Goal: Task Accomplishment & Management: Complete application form

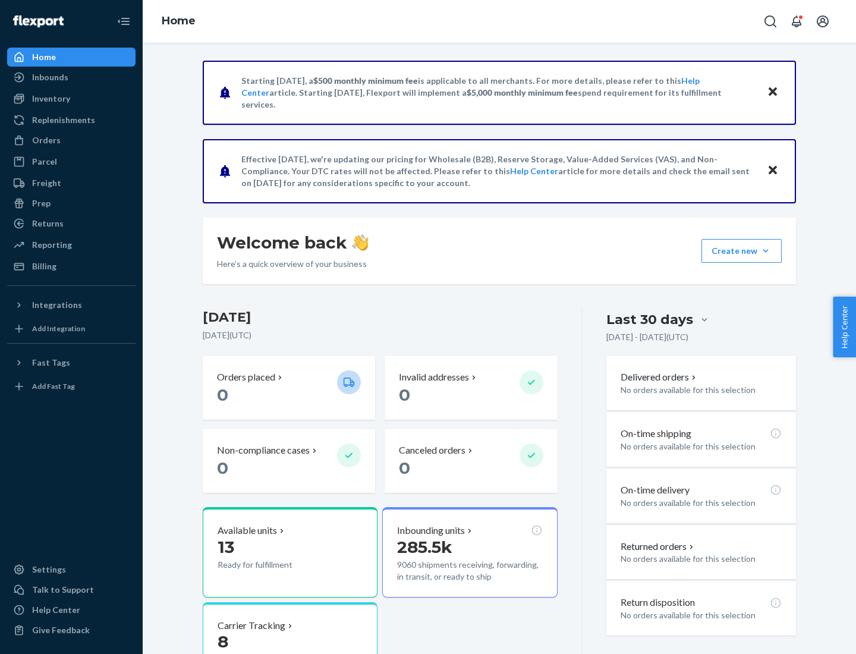
click at [766, 251] on button "Create new Create new inbound Create new order Create new product" at bounding box center [741, 251] width 80 height 24
click at [71, 77] on div "Inbounds" at bounding box center [71, 77] width 126 height 17
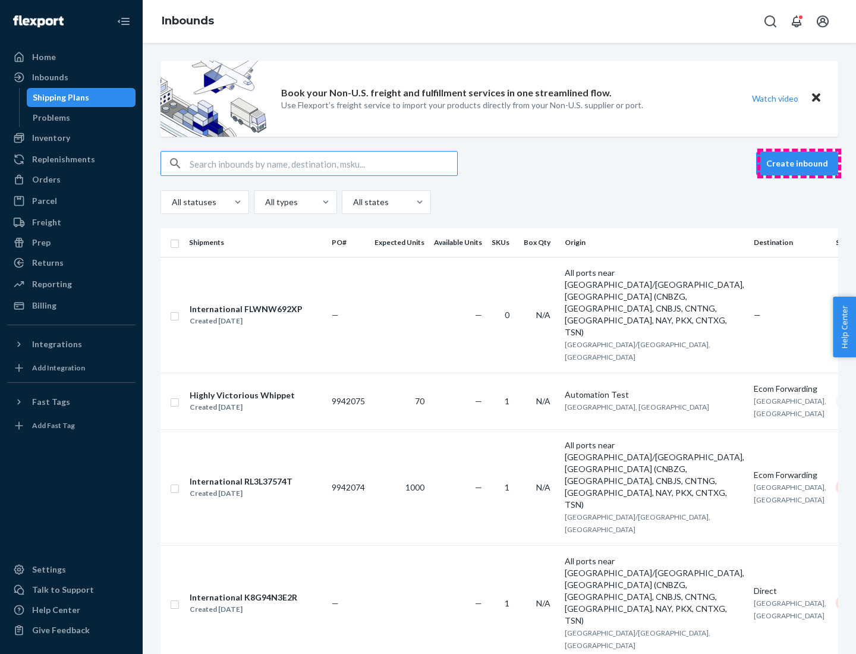
click at [799, 163] on button "Create inbound" at bounding box center [797, 164] width 82 height 24
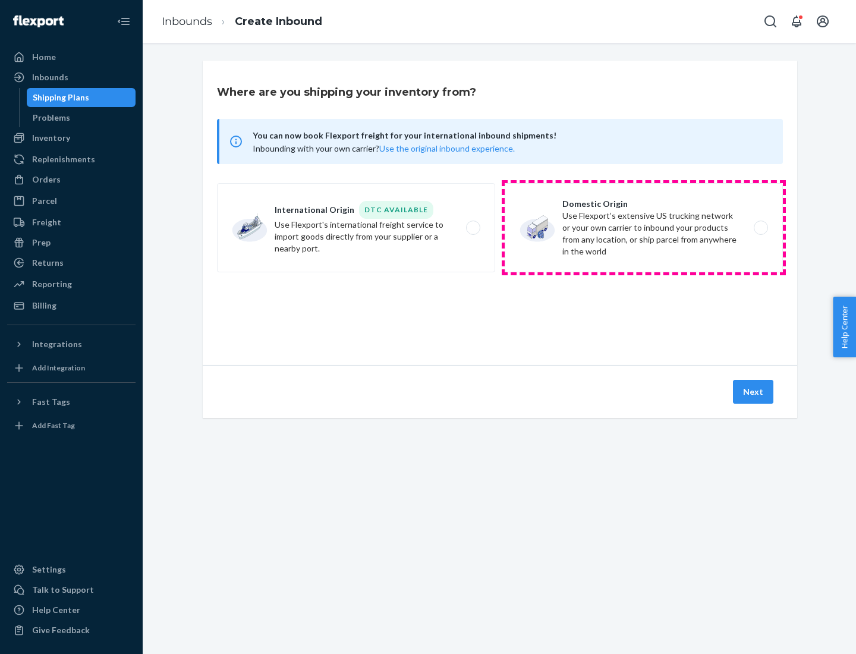
click at [644, 228] on label "Domestic Origin Use Flexport’s extensive US trucking network or your own carrie…" at bounding box center [644, 227] width 278 height 89
click at [760, 228] on input "Domestic Origin Use Flexport’s extensive US trucking network or your own carrie…" at bounding box center [764, 228] width 8 height 8
radio input "true"
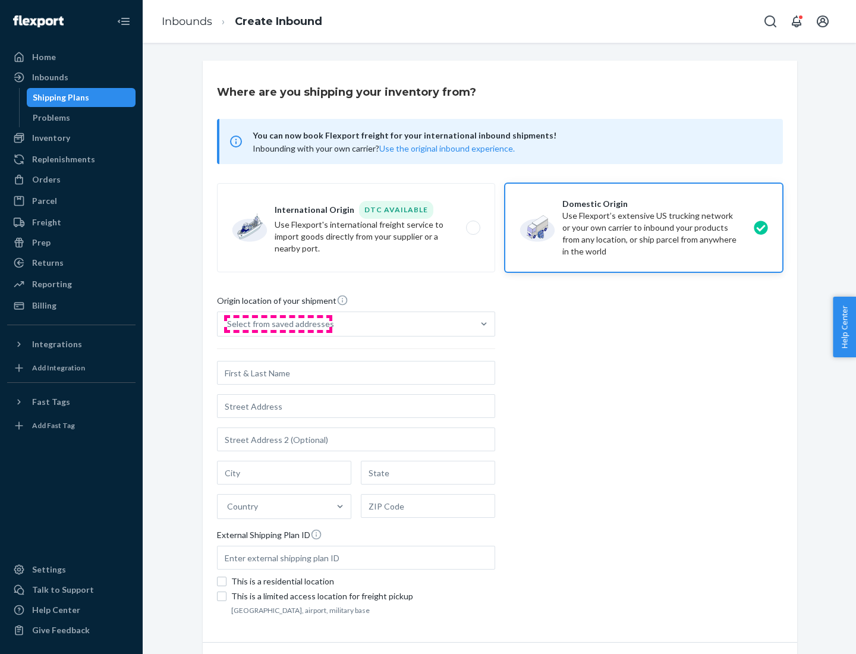
click at [278, 324] on div "Select from saved addresses" at bounding box center [280, 324] width 107 height 12
click at [228, 324] on input "Select from saved addresses" at bounding box center [227, 324] width 1 height 12
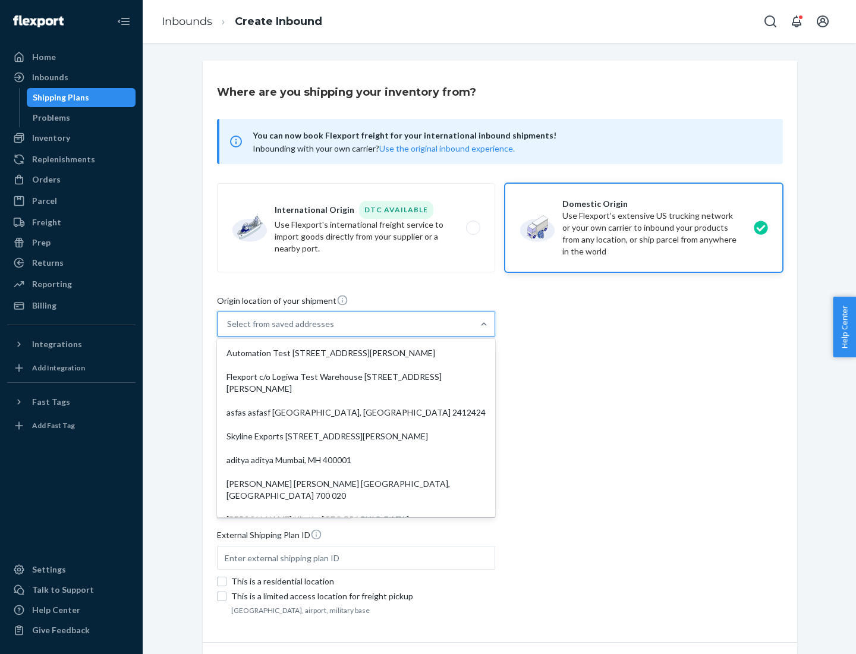
scroll to position [5, 0]
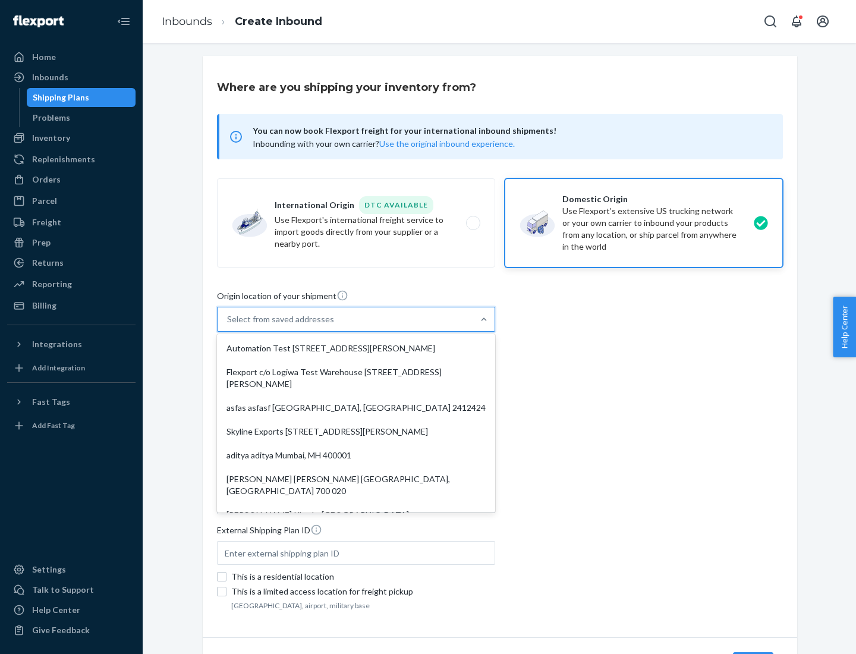
click at [356, 348] on div "Automation Test [STREET_ADDRESS][PERSON_NAME]" at bounding box center [355, 348] width 273 height 24
click at [228, 325] on input "option Automation Test [STREET_ADDRESS][PERSON_NAME]. 9 results available. Use …" at bounding box center [227, 319] width 1 height 12
type input "Automation Test"
type input "9th Floor"
type input "[GEOGRAPHIC_DATA]"
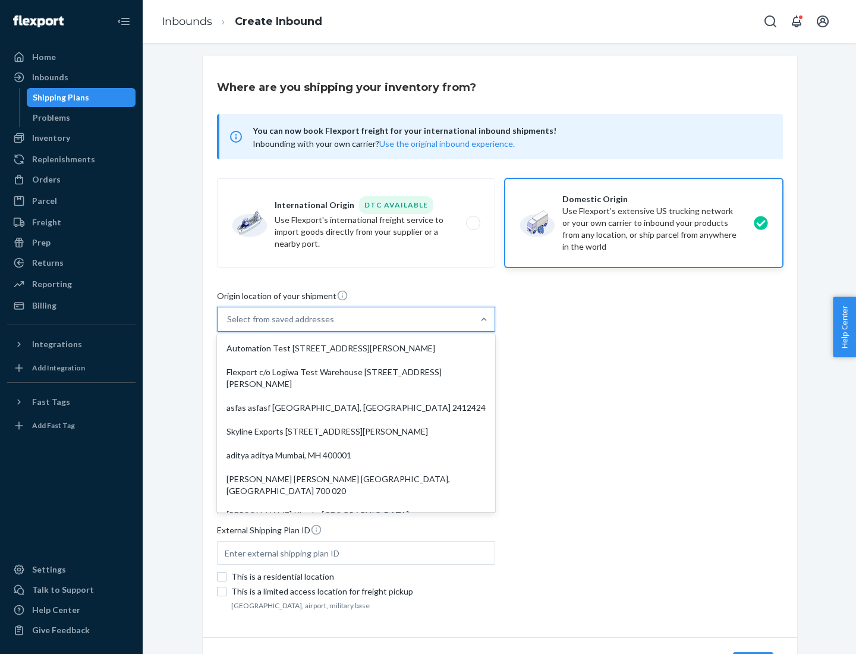
type input "CA"
type input "94104"
type input "[STREET_ADDRESS][PERSON_NAME]"
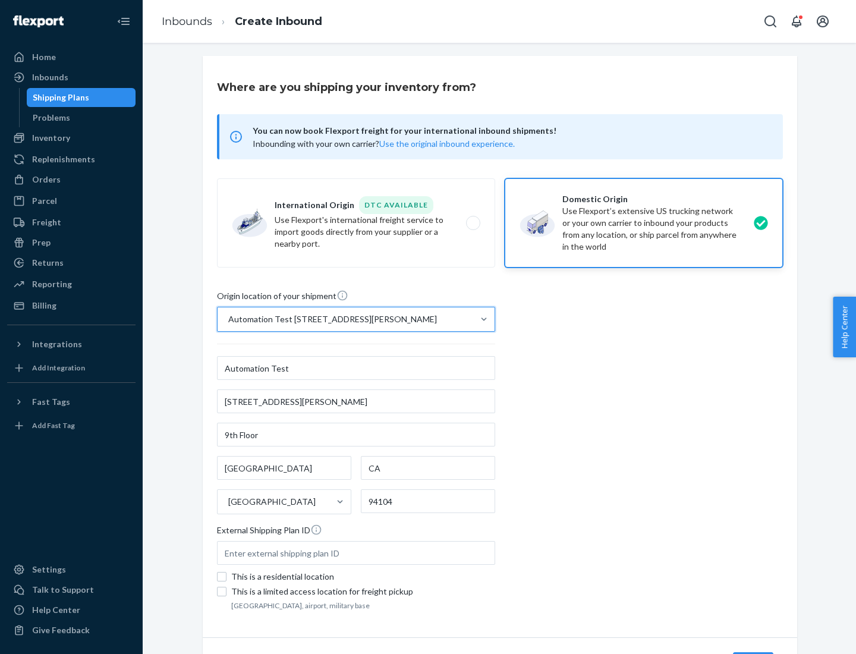
scroll to position [70, 0]
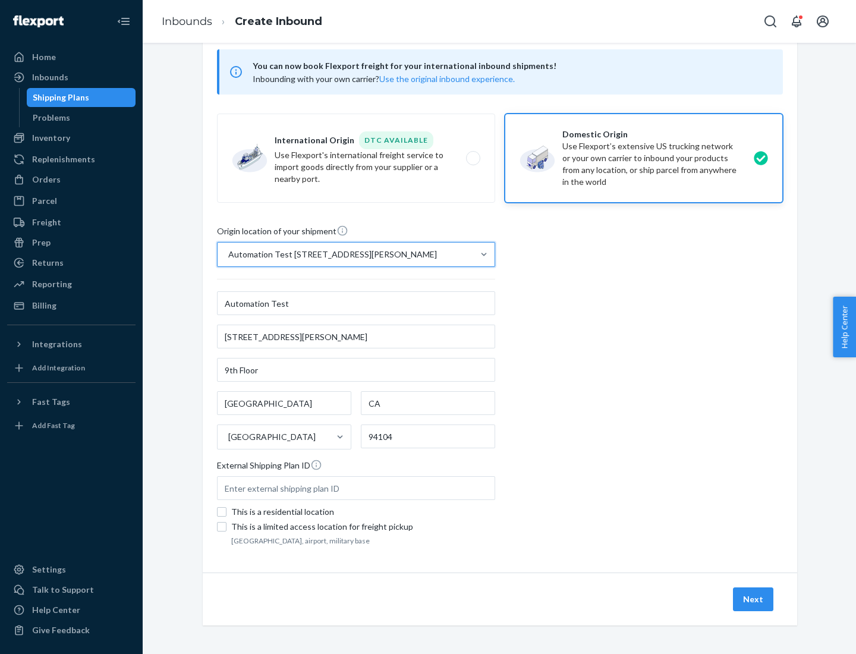
click at [754, 599] on button "Next" at bounding box center [753, 599] width 40 height 24
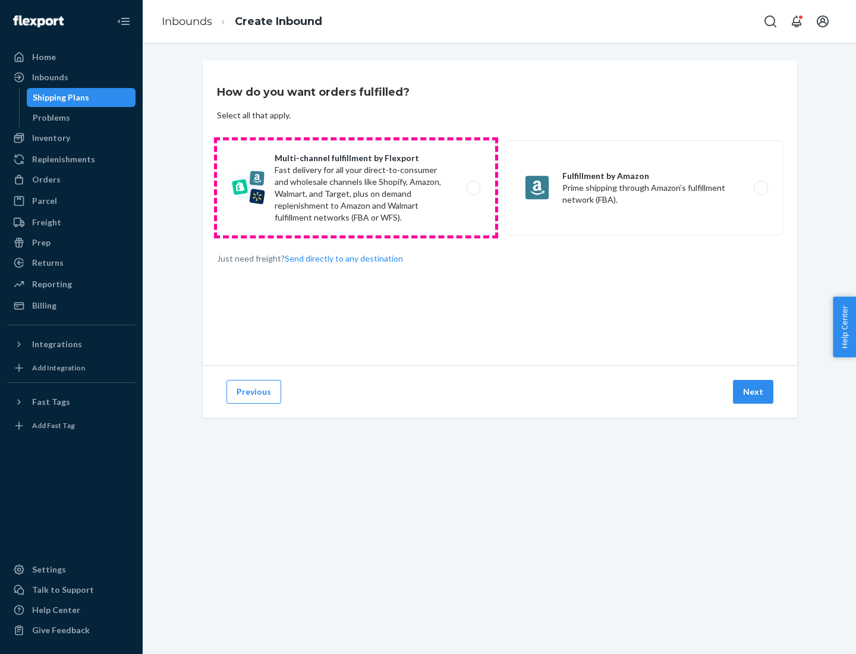
click at [356, 188] on label "Multi-channel fulfillment by Flexport Fast delivery for all your direct-to-cons…" at bounding box center [356, 187] width 278 height 95
click at [473, 188] on input "Multi-channel fulfillment by Flexport Fast delivery for all your direct-to-cons…" at bounding box center [477, 188] width 8 height 8
radio input "true"
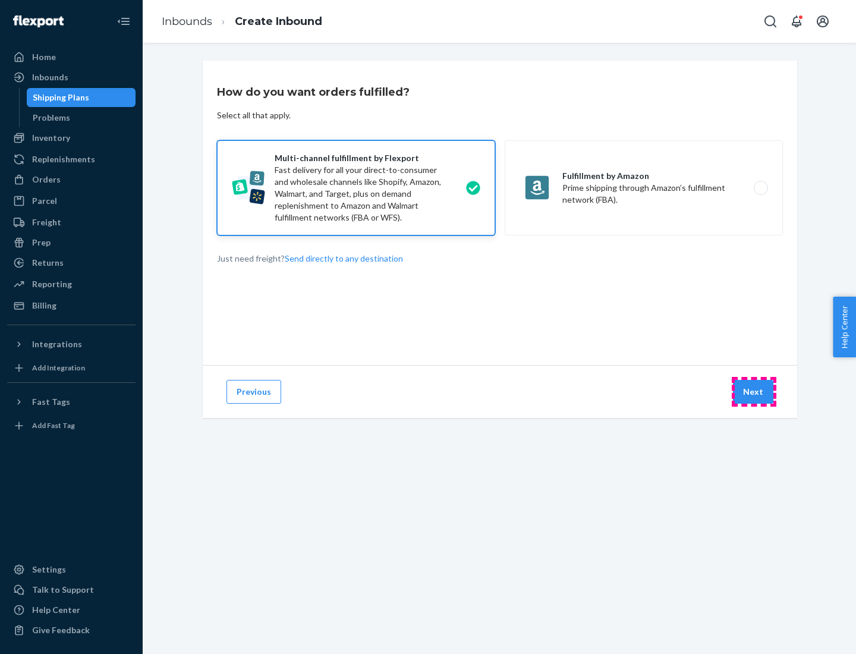
click at [754, 392] on button "Next" at bounding box center [753, 392] width 40 height 24
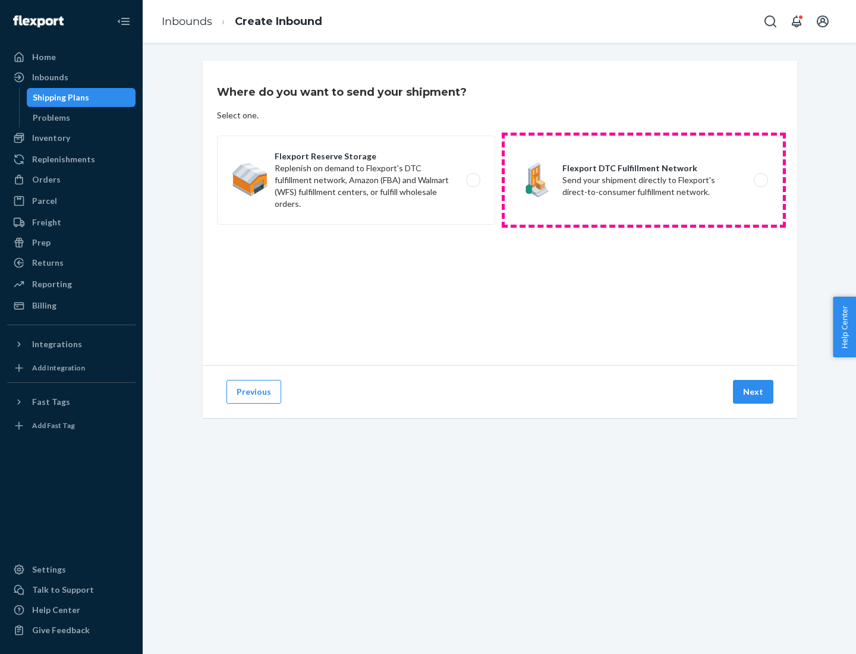
click at [644, 180] on label "Flexport DTC Fulfillment Network Send your shipment directly to Flexport's dire…" at bounding box center [644, 180] width 278 height 89
click at [760, 180] on input "Flexport DTC Fulfillment Network Send your shipment directly to Flexport's dire…" at bounding box center [764, 181] width 8 height 8
radio input "true"
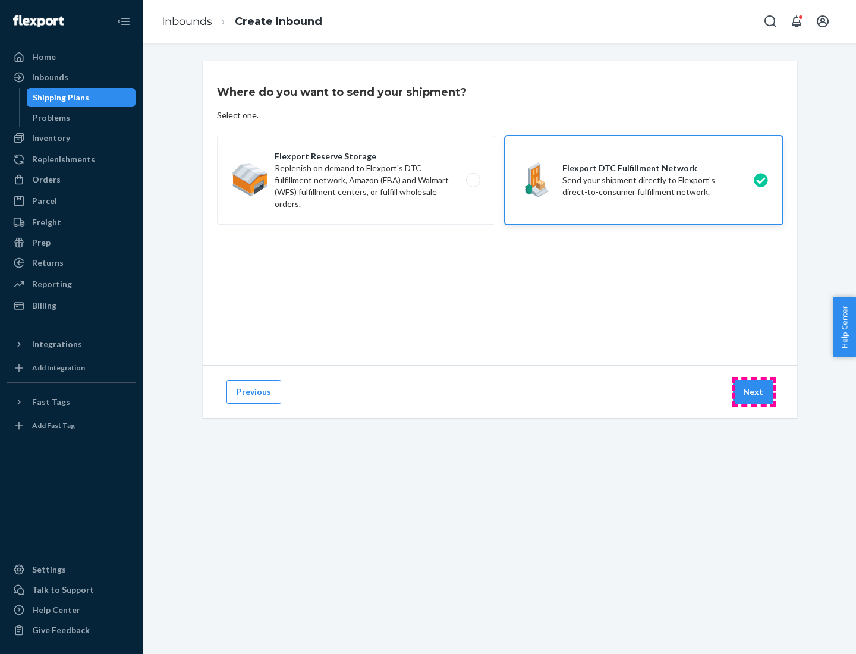
click at [754, 392] on button "Next" at bounding box center [753, 392] width 40 height 24
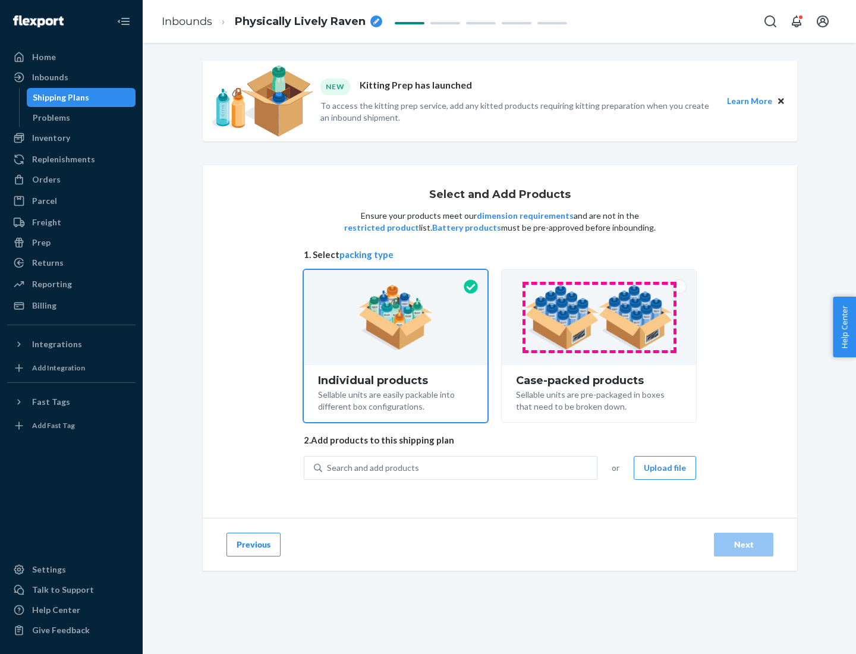
click at [599, 317] on img at bounding box center [599, 317] width 148 height 65
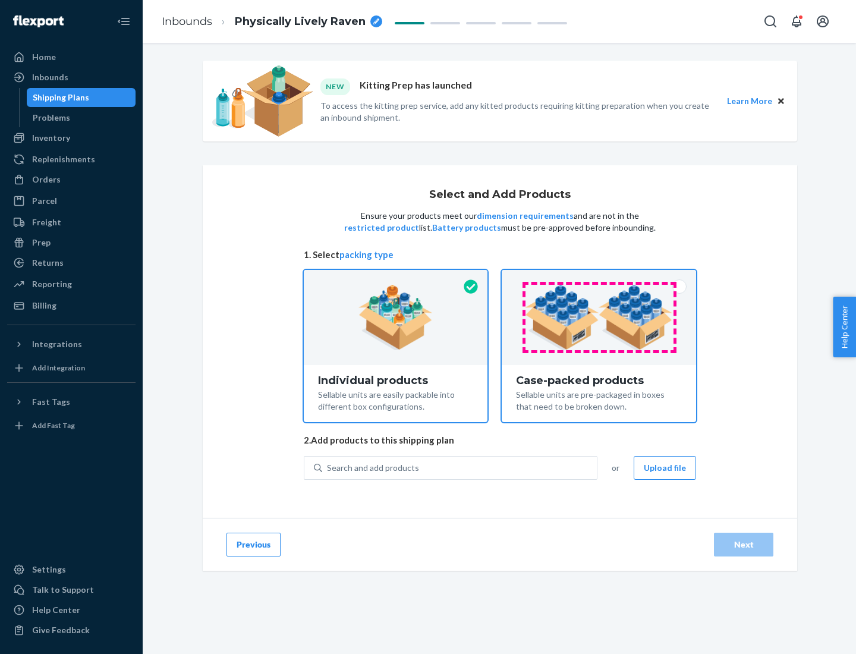
click at [599, 278] on input "Case-packed products Sellable units are pre-packaged in boxes that need to be b…" at bounding box center [599, 274] width 8 height 8
radio input "true"
radio input "false"
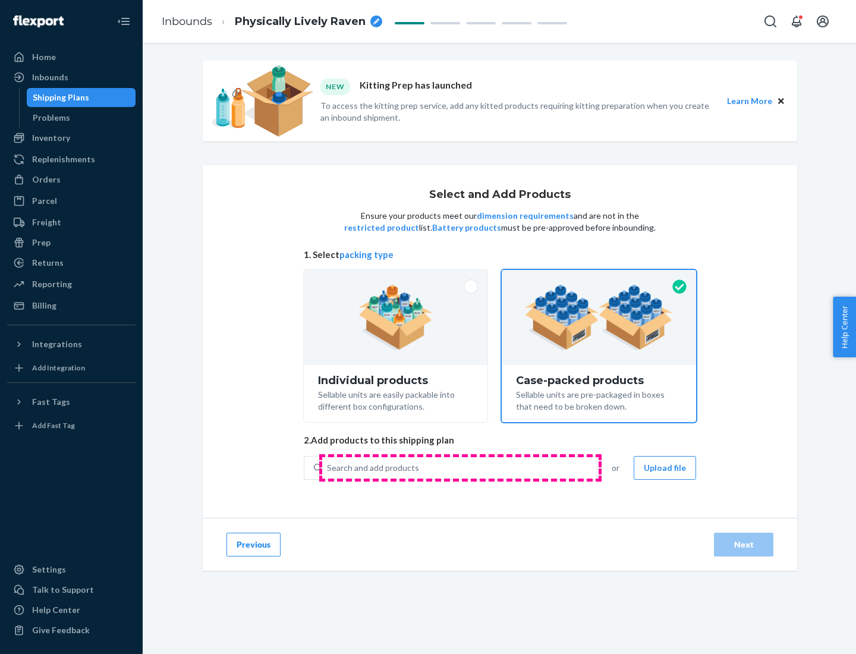
click at [460, 467] on div "Search and add products" at bounding box center [459, 467] width 275 height 21
click at [328, 467] on input "Search and add products" at bounding box center [327, 468] width 1 height 12
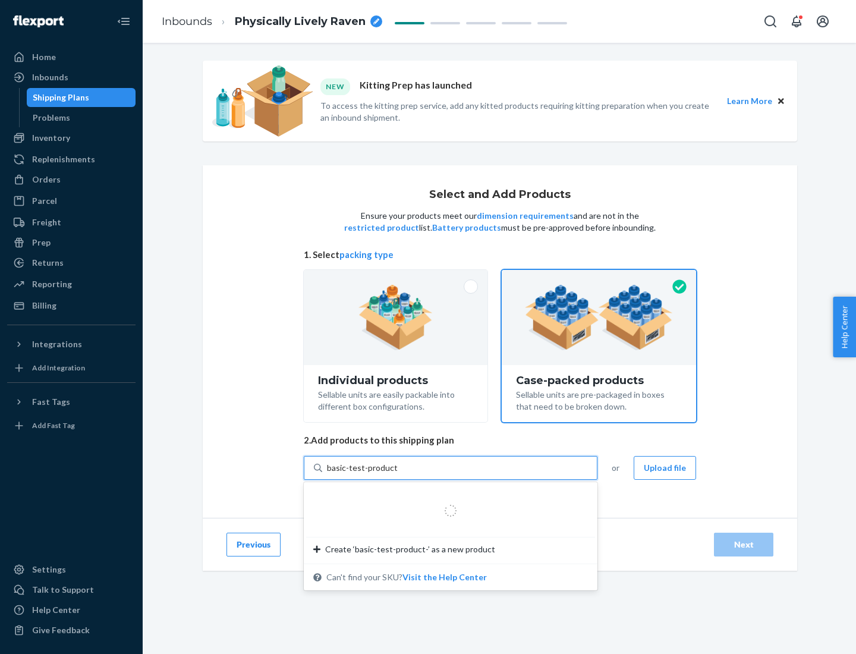
type input "basic-test-product-1"
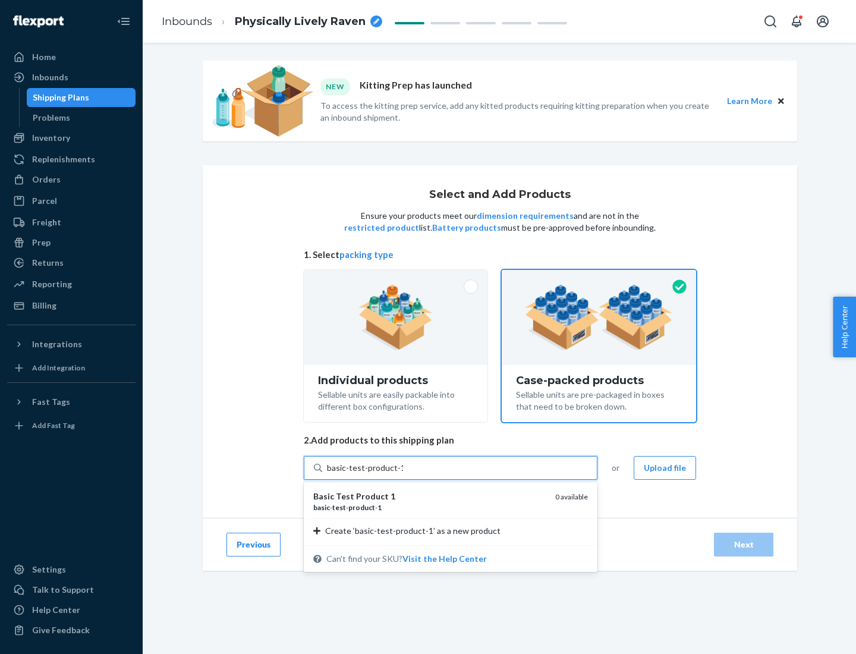
click at [430, 507] on div "basic - test - product - 1" at bounding box center [429, 507] width 232 height 10
click at [403, 474] on input "basic-test-product-1" at bounding box center [365, 468] width 76 height 12
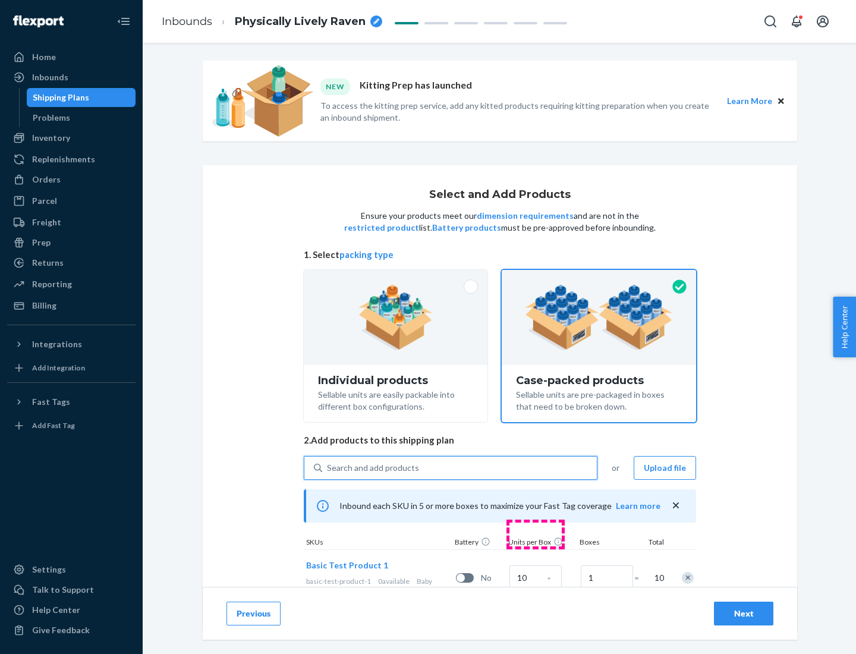
scroll to position [43, 0]
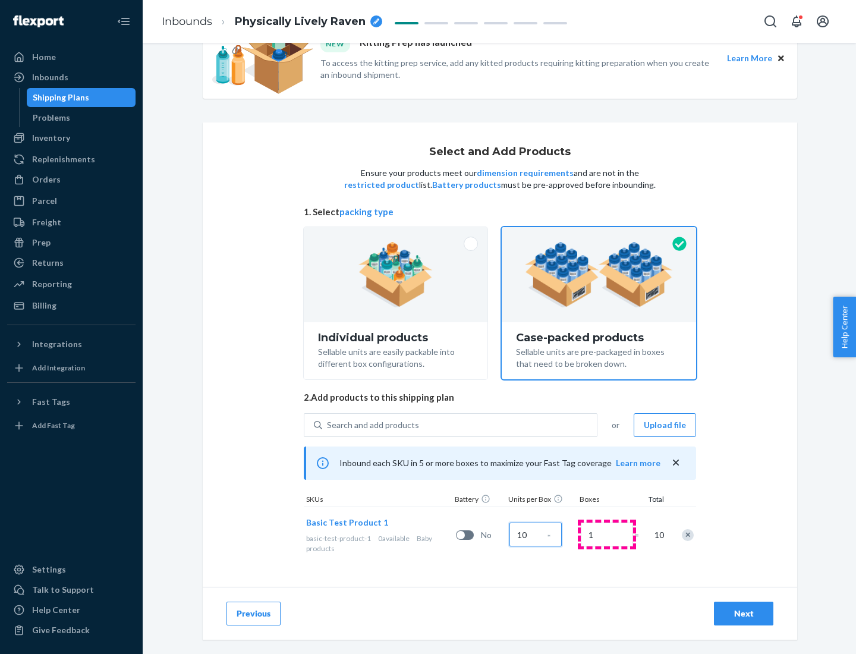
type input "10"
type input "7"
click at [744, 613] on div "Next" at bounding box center [743, 613] width 39 height 12
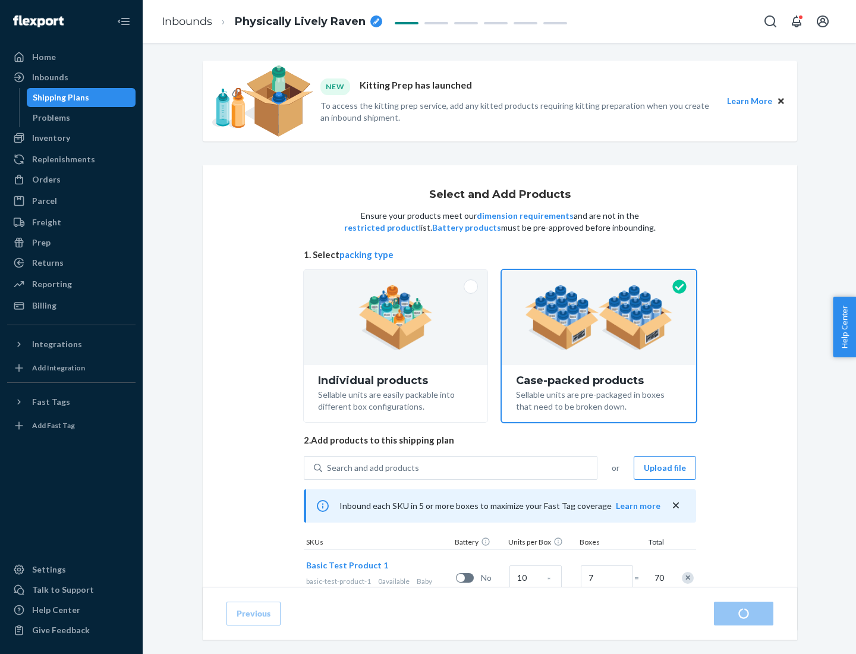
radio input "true"
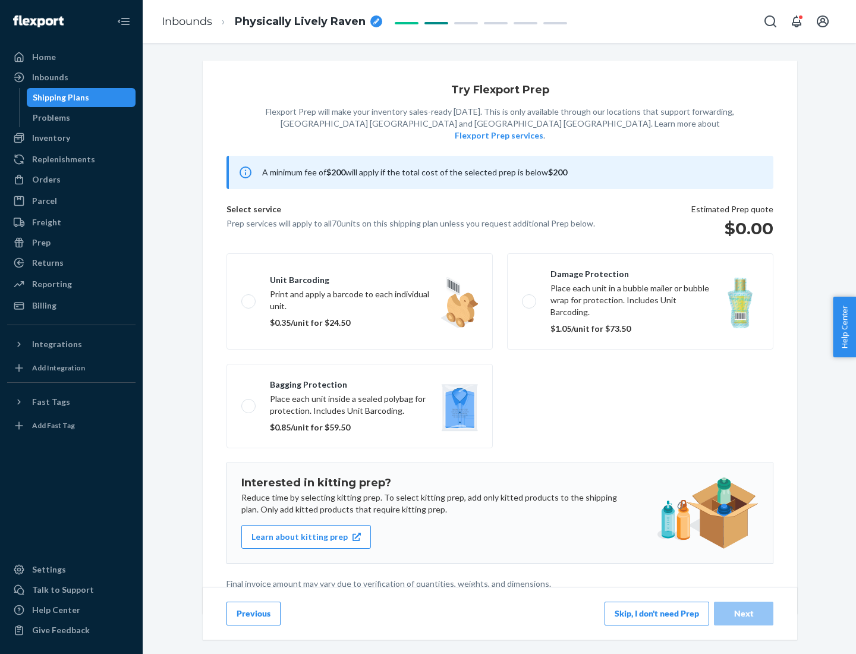
scroll to position [3, 0]
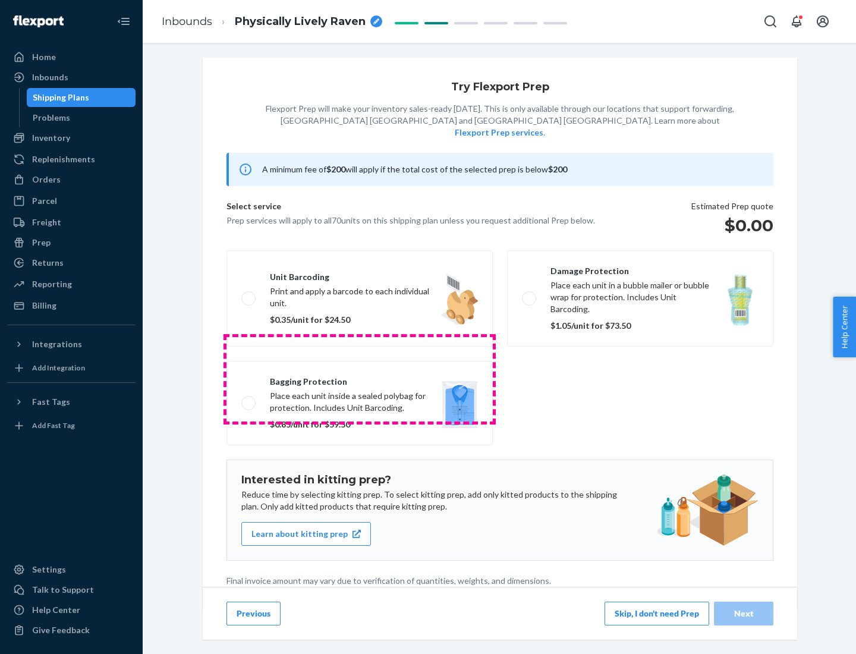
click at [360, 379] on label "Bagging protection Place each unit inside a sealed polybag for protection. Incl…" at bounding box center [359, 403] width 266 height 84
click at [249, 399] on input "Bagging protection Place each unit inside a sealed polybag for protection. Incl…" at bounding box center [245, 403] width 8 height 8
checkbox input "true"
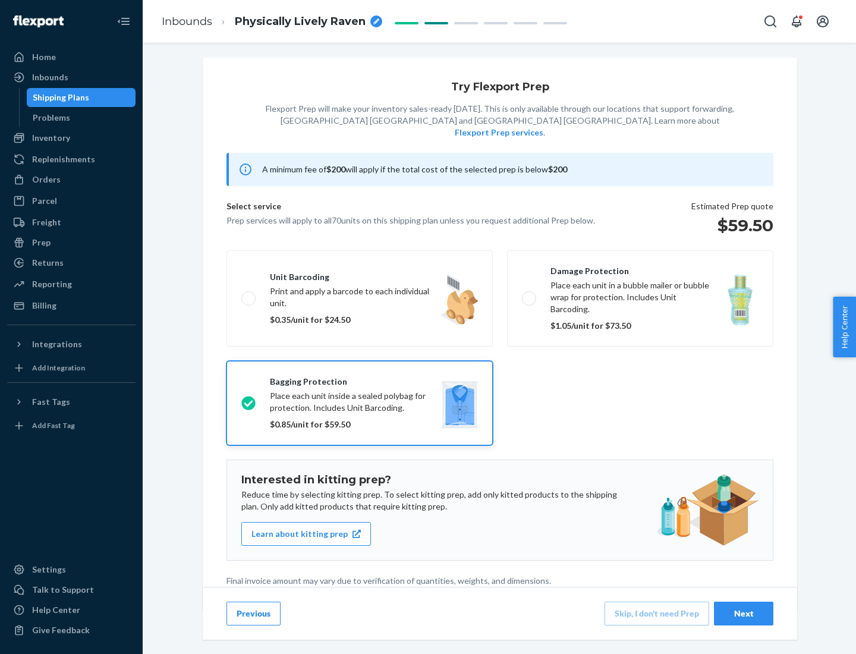
click at [744, 613] on div "Next" at bounding box center [743, 613] width 39 height 12
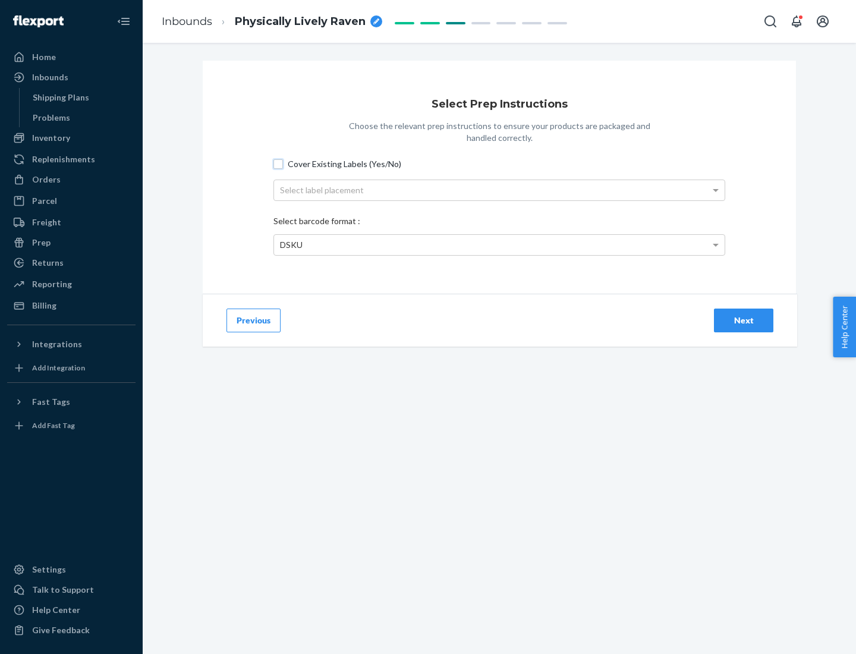
click at [278, 163] on input "Cover Existing Labels (Yes/No)" at bounding box center [278, 164] width 10 height 10
checkbox input "true"
click at [499, 190] on div "Select label placement" at bounding box center [499, 190] width 451 height 20
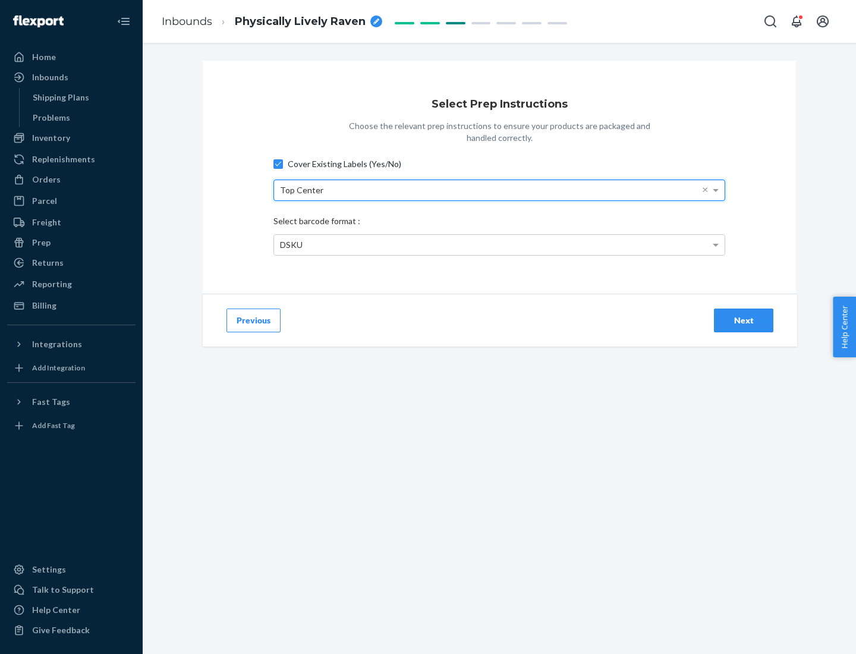
click at [499, 244] on div "DSKU" at bounding box center [499, 245] width 451 height 20
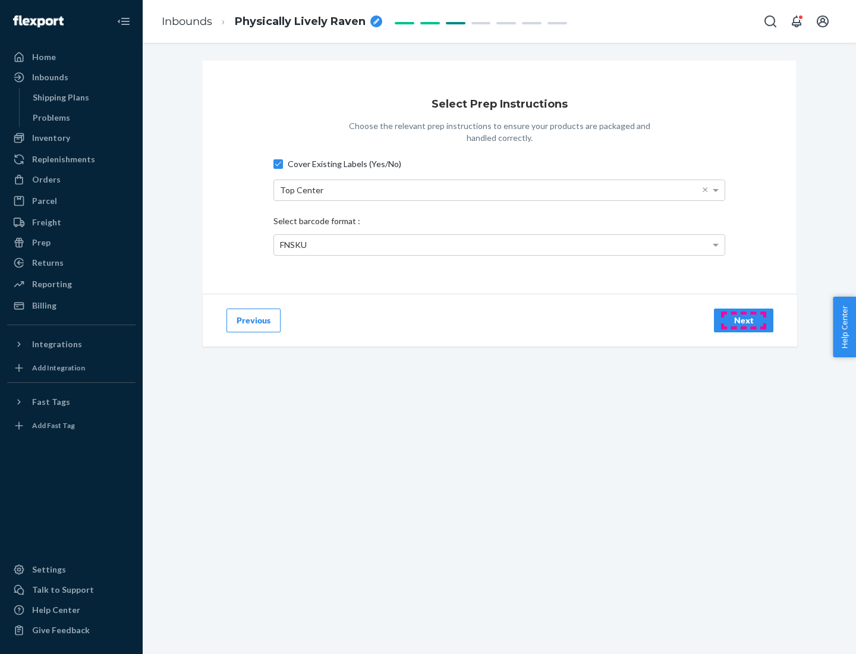
click at [744, 320] on div "Next" at bounding box center [743, 320] width 39 height 12
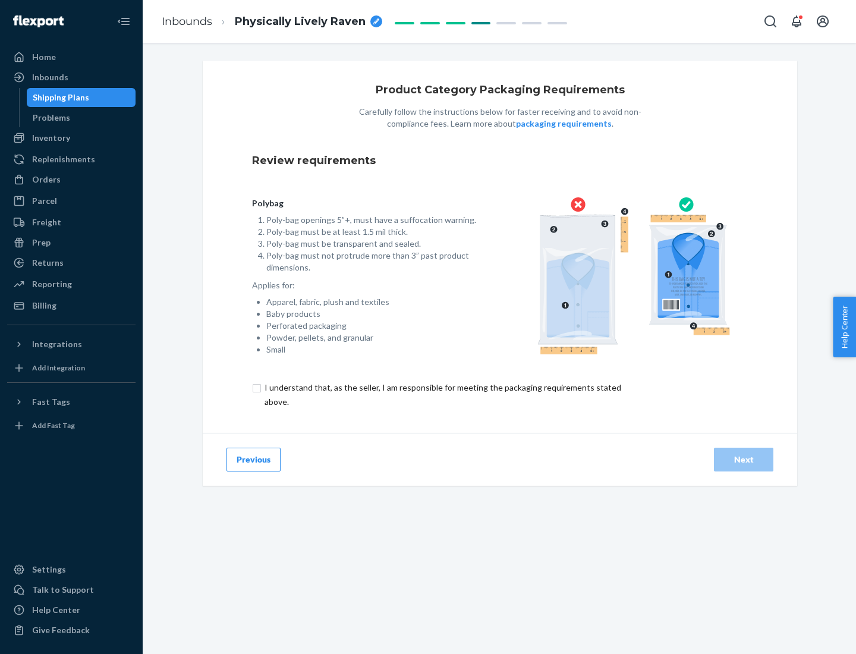
click at [442, 394] on input "checkbox" at bounding box center [449, 394] width 395 height 29
checkbox input "true"
click at [744, 459] on div "Next" at bounding box center [743, 459] width 39 height 12
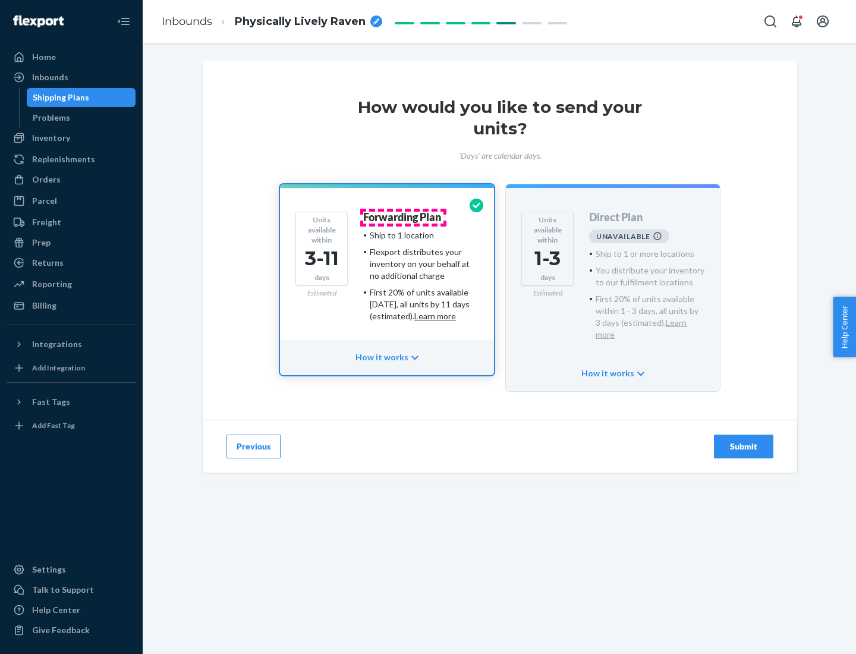
click at [403, 217] on h4 "Forwarding Plan" at bounding box center [402, 218] width 78 height 12
click at [744, 440] on div "Submit" at bounding box center [743, 446] width 39 height 12
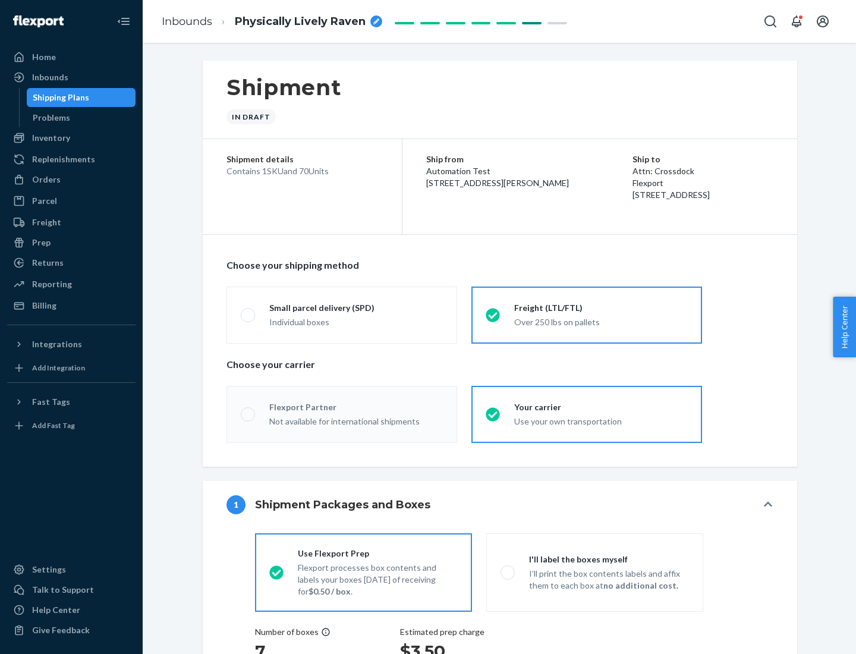
radio input "true"
radio input "false"
radio input "true"
radio input "false"
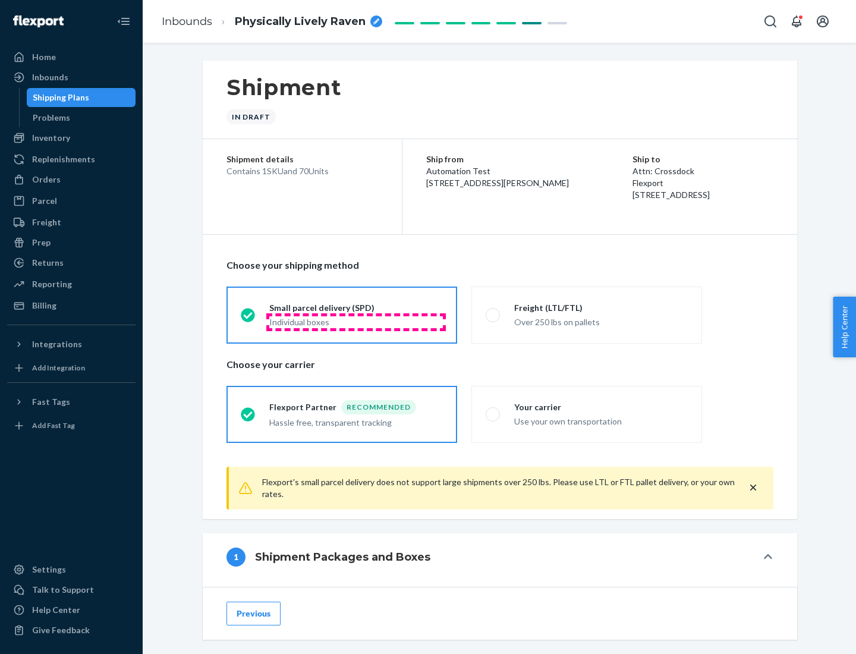
click at [356, 322] on div "Individual boxes" at bounding box center [356, 322] width 174 height 12
click at [248, 319] on input "Small parcel delivery (SPD) Individual boxes" at bounding box center [245, 315] width 8 height 8
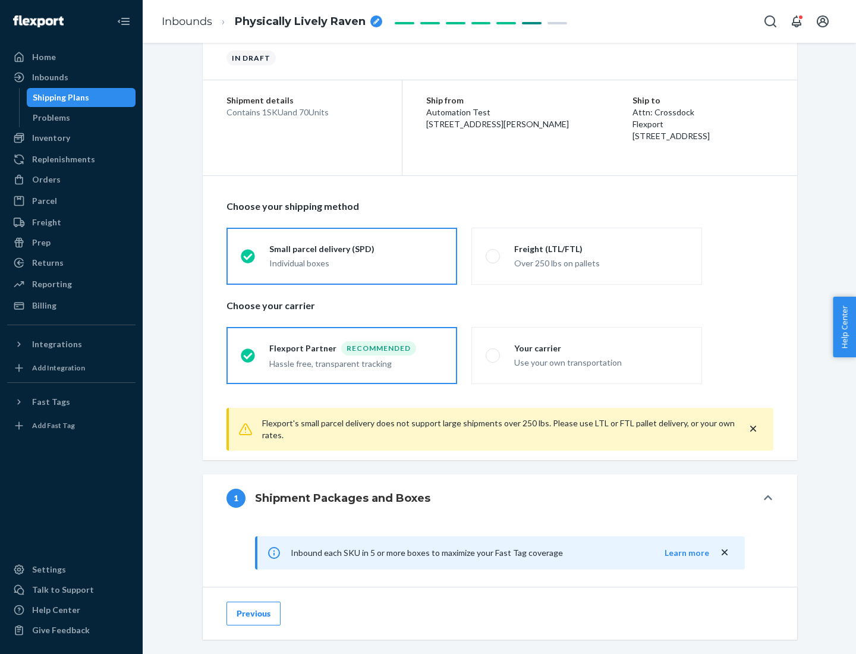
click at [356, 348] on div "Recommended" at bounding box center [378, 348] width 75 height 14
click at [248, 351] on input "Flexport Partner Recommended Hassle free, transparent tracking" at bounding box center [245, 355] width 8 height 8
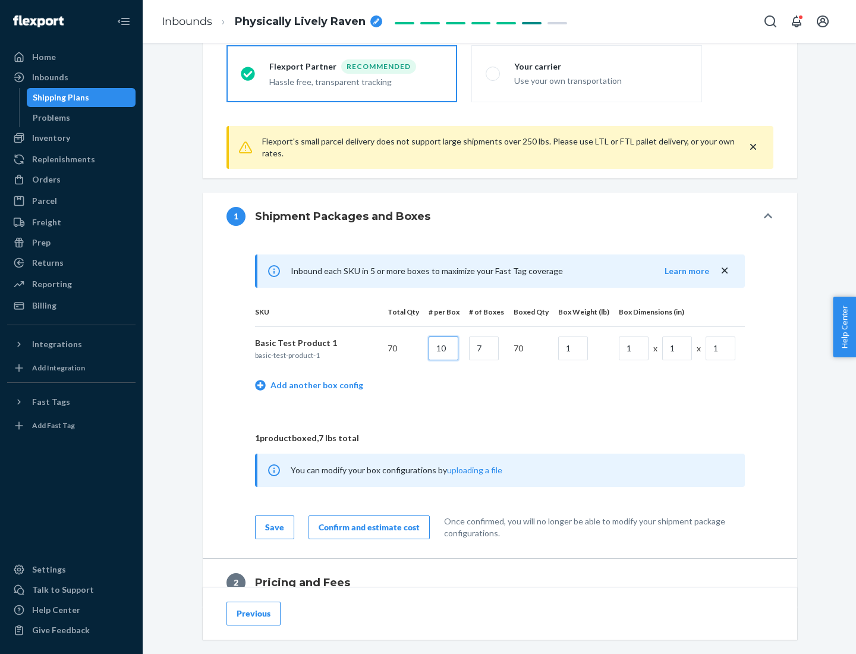
type input "10"
type input "7"
type input "1"
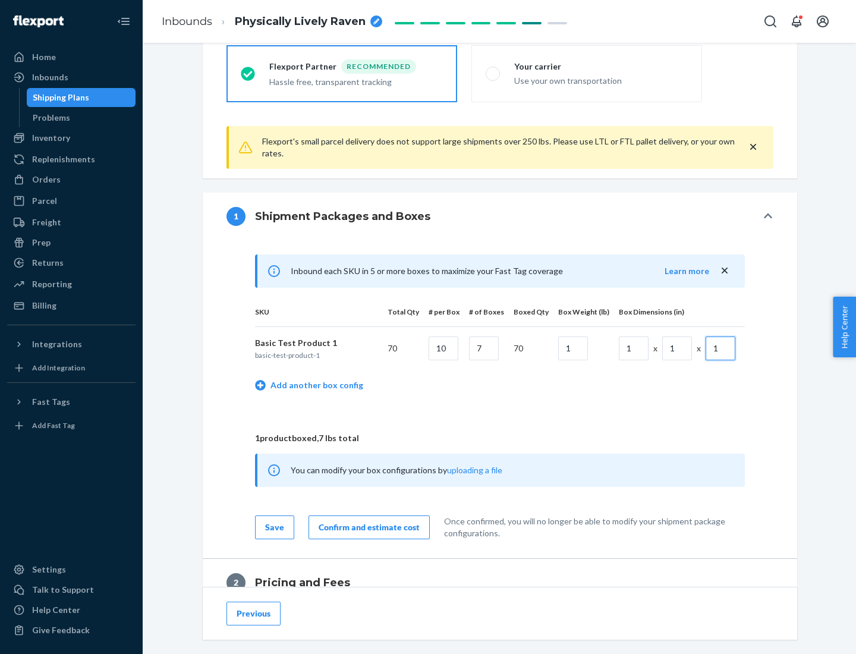
scroll to position [519, 0]
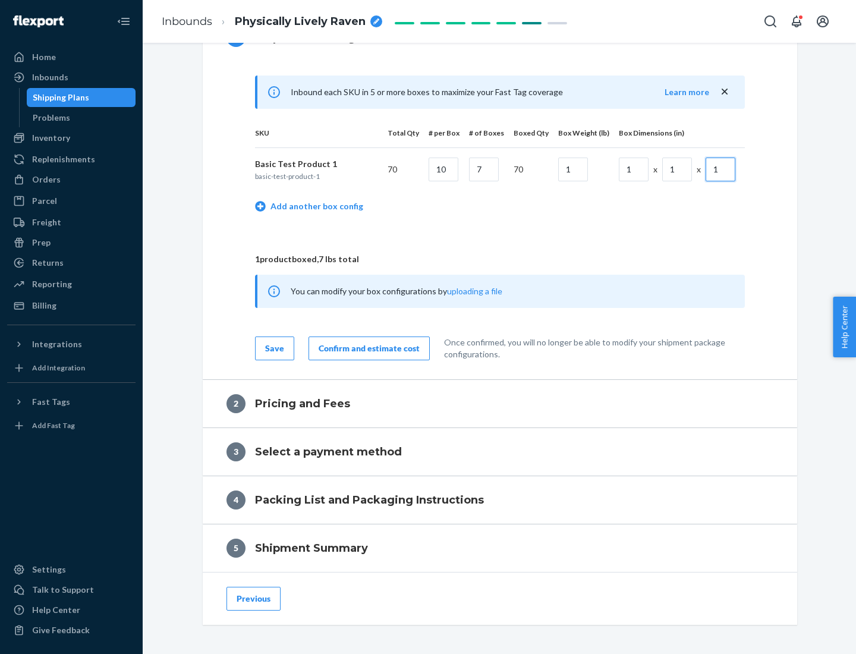
type input "1"
click at [367, 348] on div "Confirm and estimate cost" at bounding box center [369, 348] width 101 height 12
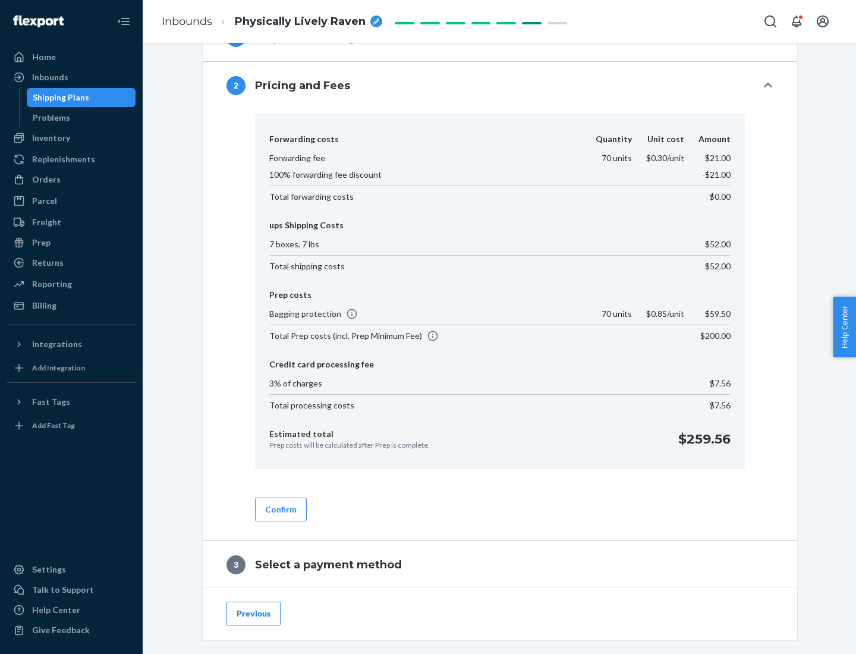
scroll to position [681, 0]
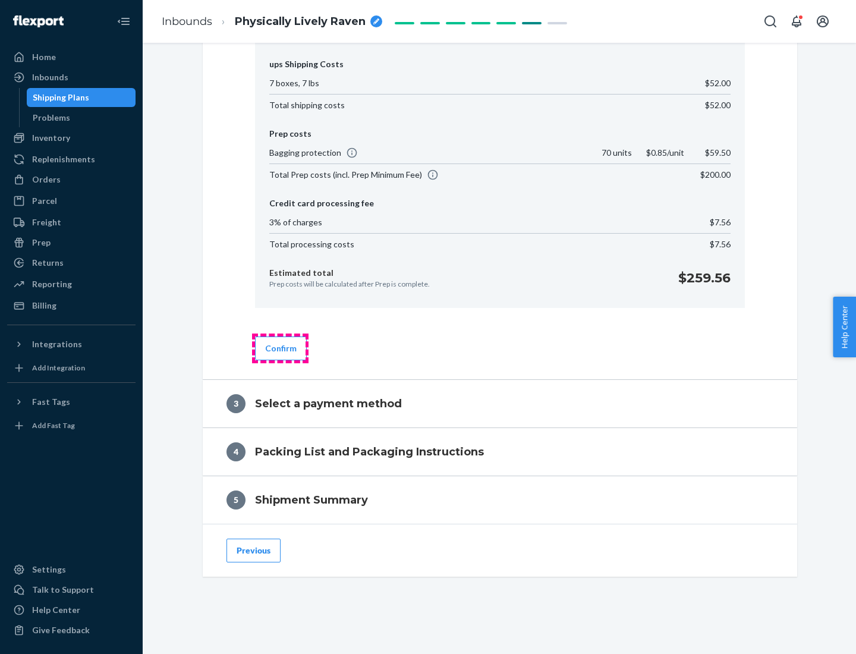
click at [280, 348] on button "Confirm" at bounding box center [281, 348] width 52 height 24
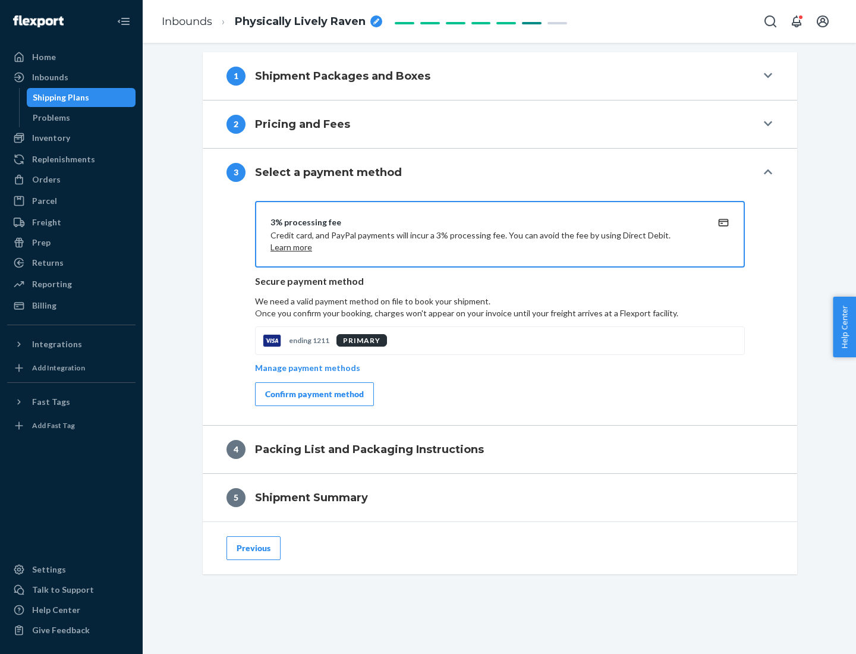
scroll to position [481, 0]
click at [313, 394] on div "Confirm payment method" at bounding box center [314, 394] width 99 height 12
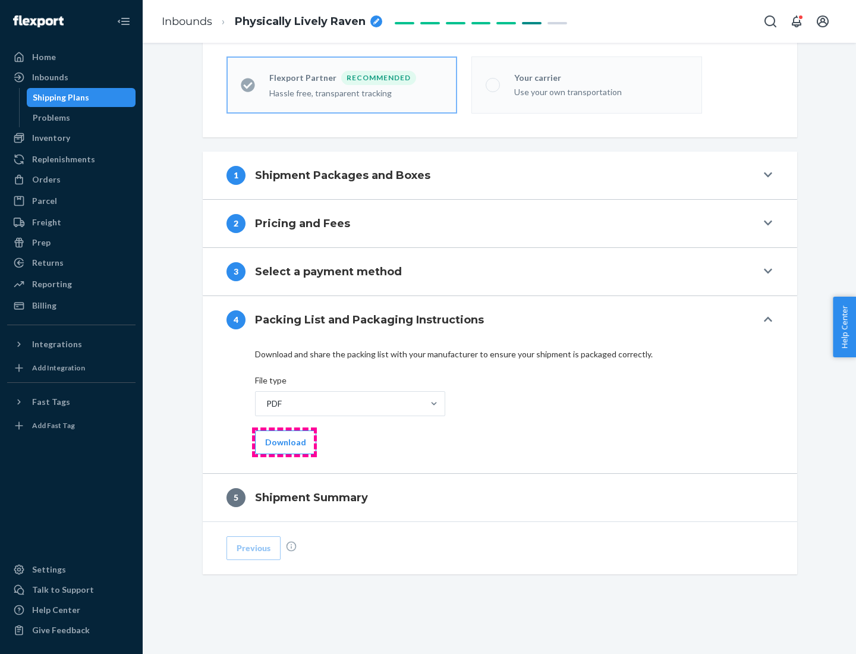
click at [284, 442] on button "Download" at bounding box center [285, 442] width 61 height 24
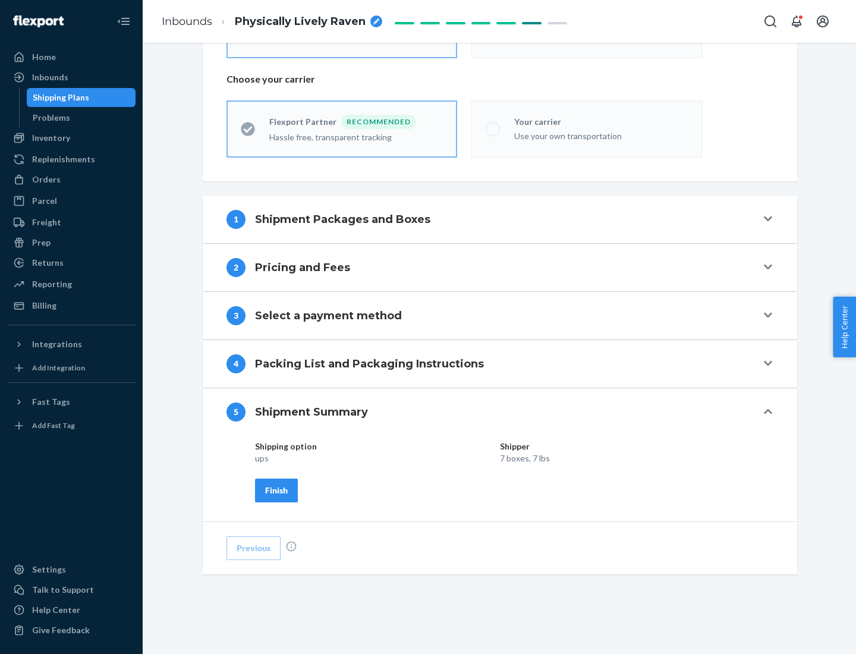
scroll to position [285, 0]
